Goal: Transaction & Acquisition: Purchase product/service

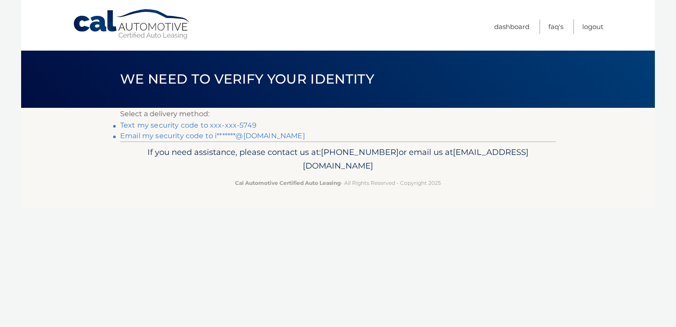
click at [219, 127] on link "Text my security code to xxx-xxx-5749" at bounding box center [188, 125] width 136 height 8
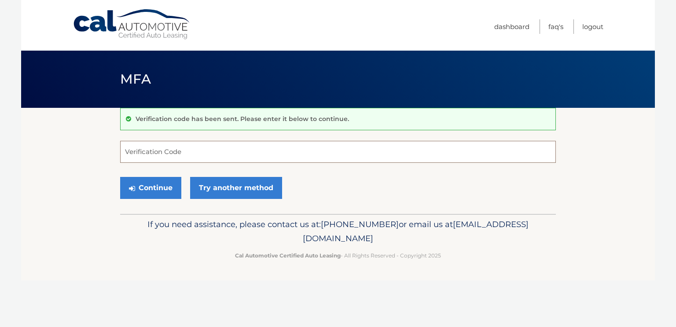
click at [147, 154] on input "Verification Code" at bounding box center [337, 152] width 435 height 22
type input "759242"
click at [158, 190] on button "Continue" at bounding box center [150, 188] width 61 height 22
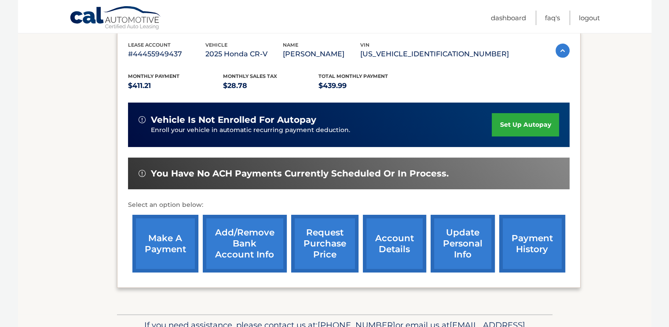
scroll to position [176, 0]
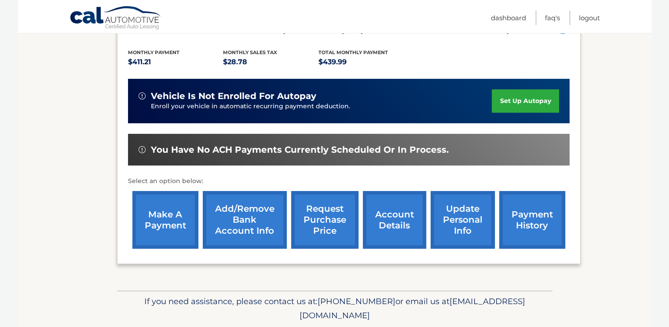
click at [167, 216] on link "make a payment" at bounding box center [165, 220] width 66 height 58
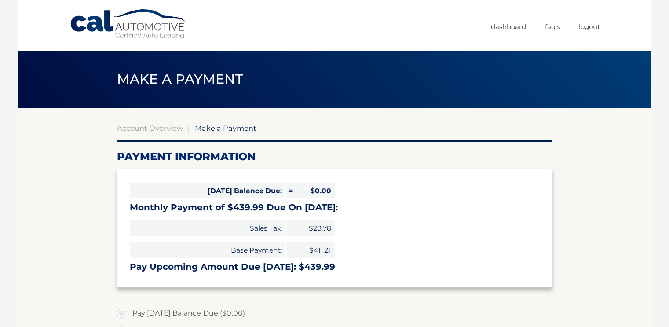
select select "YTc3NTg5ZDAtYzA1My00MWQ0LWEwNjctYTNiMDhmY2RkNzZh"
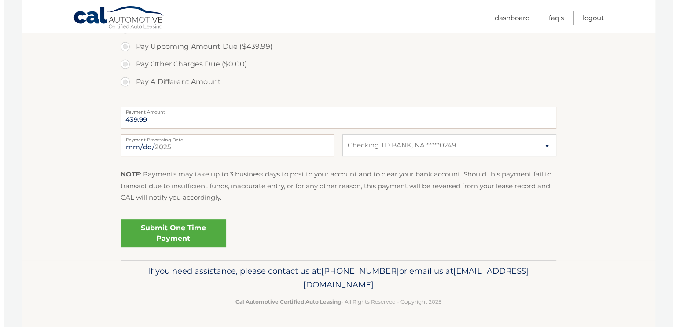
scroll to position [308, 0]
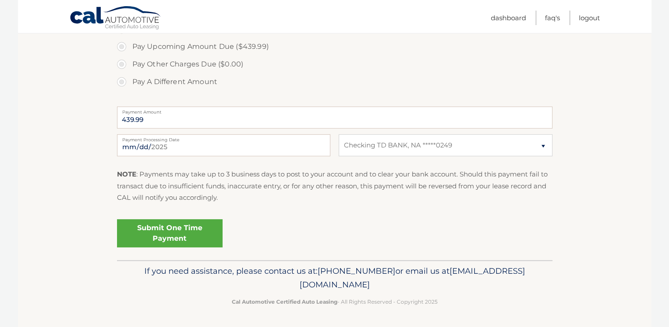
click at [179, 247] on link "Submit One Time Payment" at bounding box center [170, 233] width 106 height 28
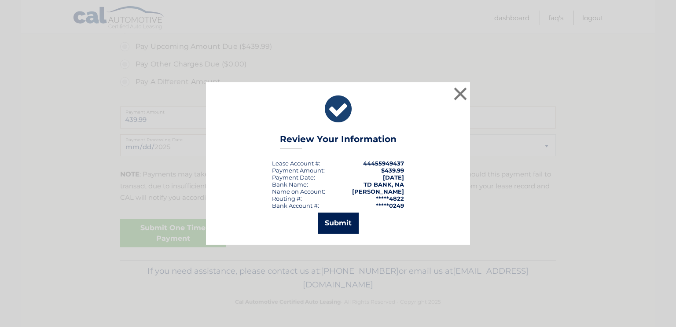
click at [332, 222] on button "Submit" at bounding box center [338, 222] width 41 height 21
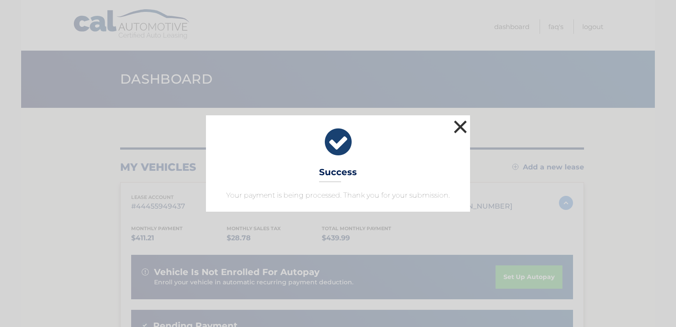
click at [457, 118] on button "×" at bounding box center [460, 127] width 18 height 18
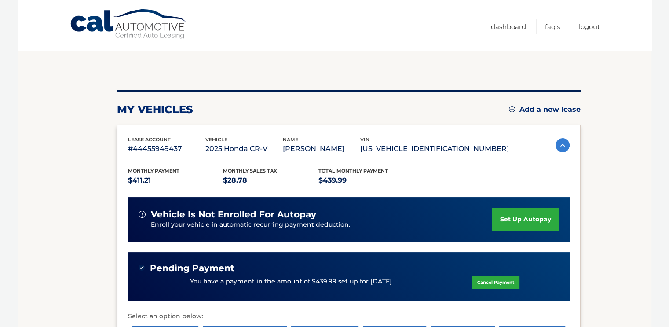
scroll to position [88, 0]
